Goal: Information Seeking & Learning: Learn about a topic

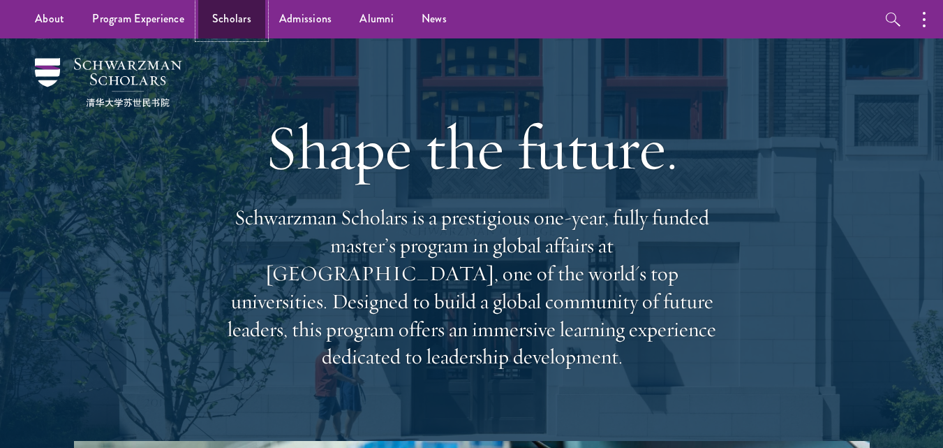
click at [236, 22] on link "Scholars" at bounding box center [231, 19] width 67 height 38
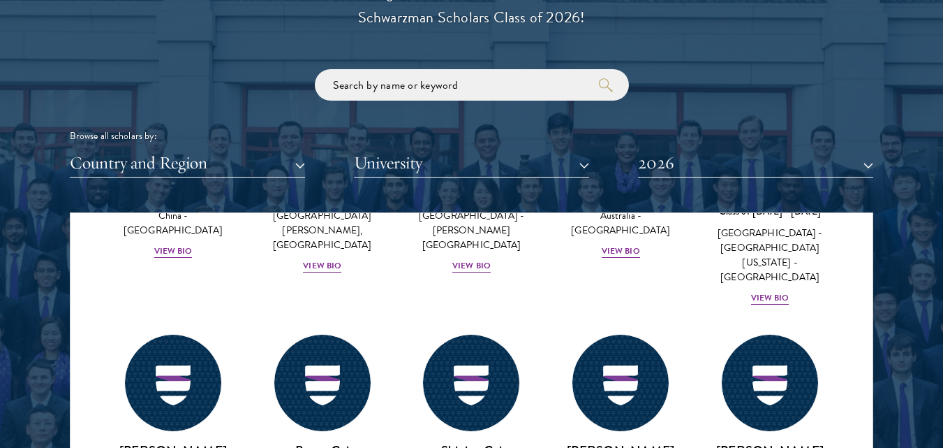
scroll to position [2075, 0]
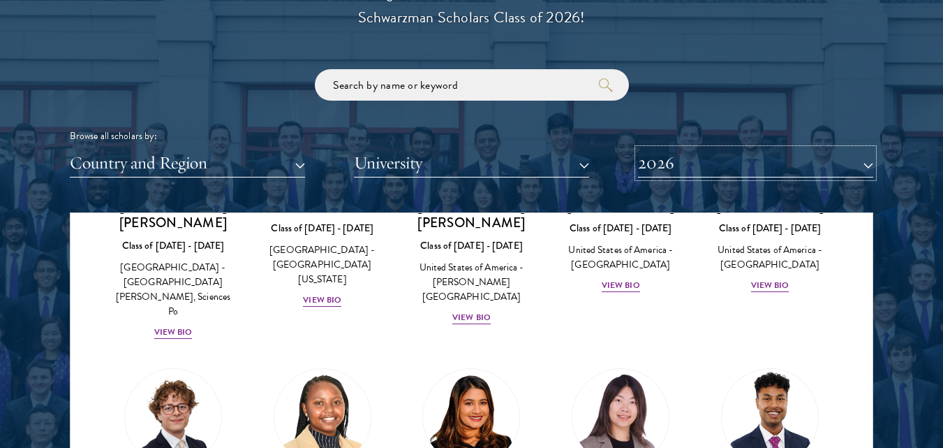
click at [858, 161] on button "2026" at bounding box center [755, 163] width 235 height 29
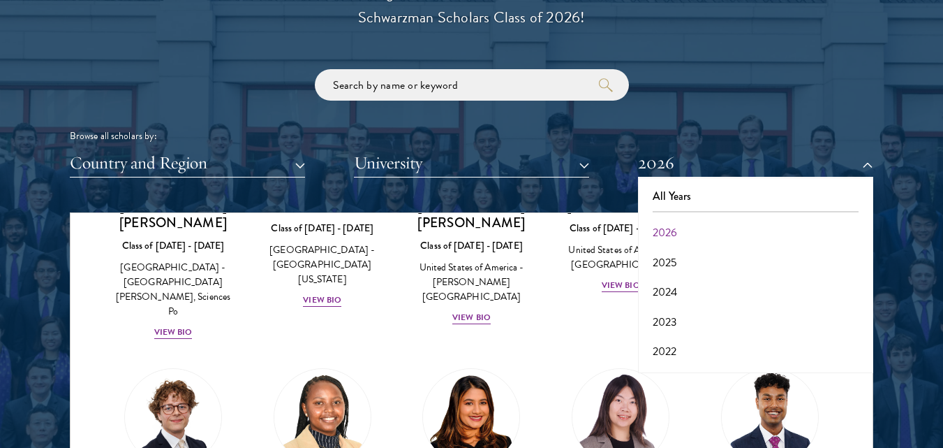
click at [814, 8] on div "Scholar Directory Congratulations and welcome to the Schwarzman Scholars Class …" at bounding box center [472, 276] width 804 height 710
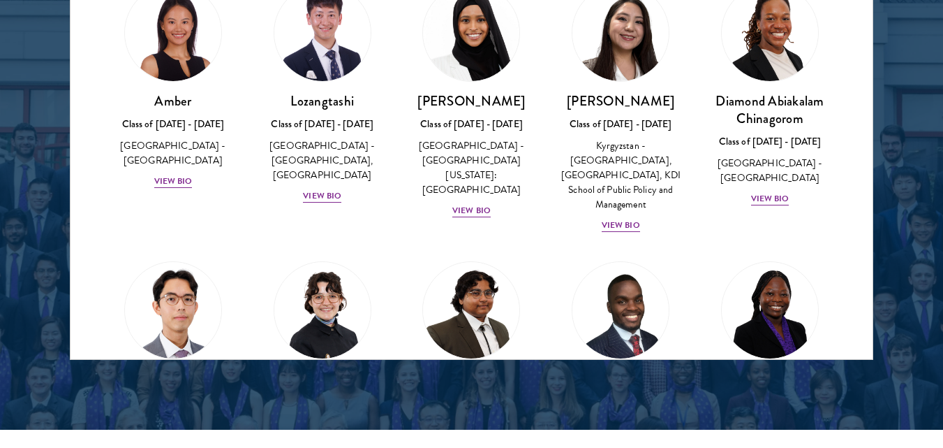
scroll to position [0, 0]
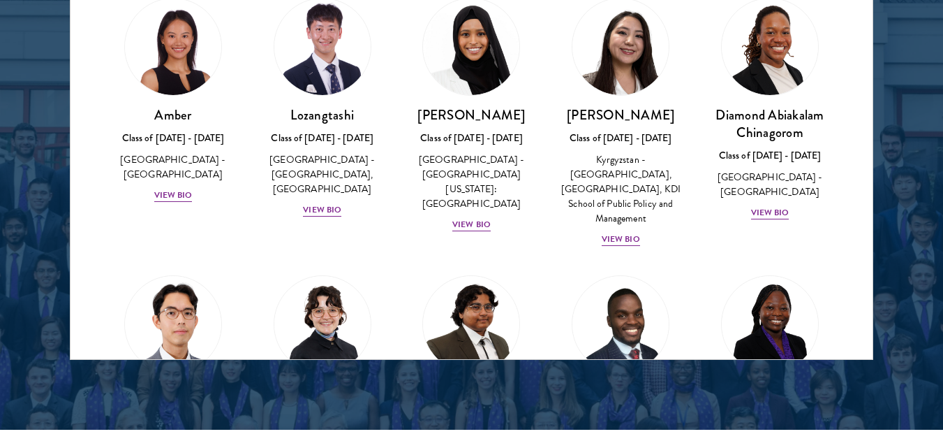
click at [897, 84] on div at bounding box center [471, 5] width 943 height 850
